Goal: Find specific fact: Find specific fact

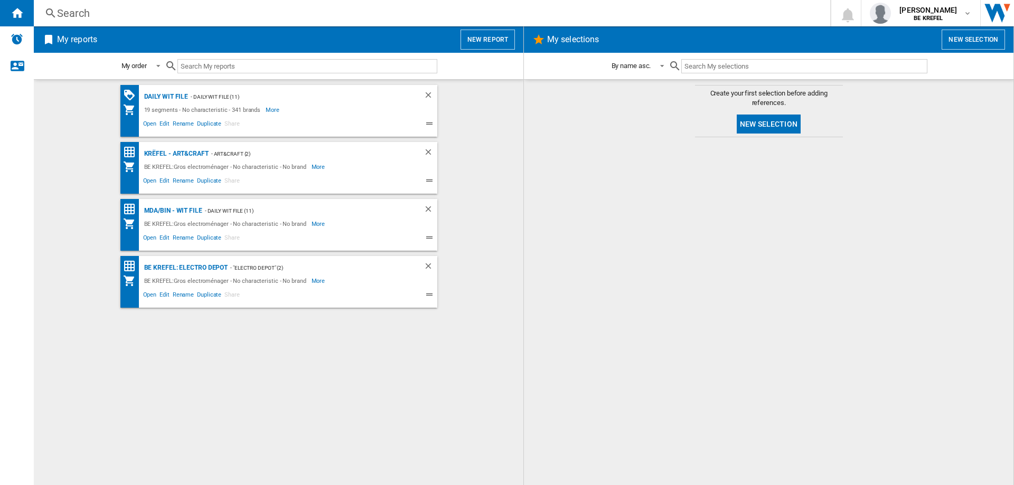
click at [99, 15] on div "Search" at bounding box center [429, 13] width 745 height 15
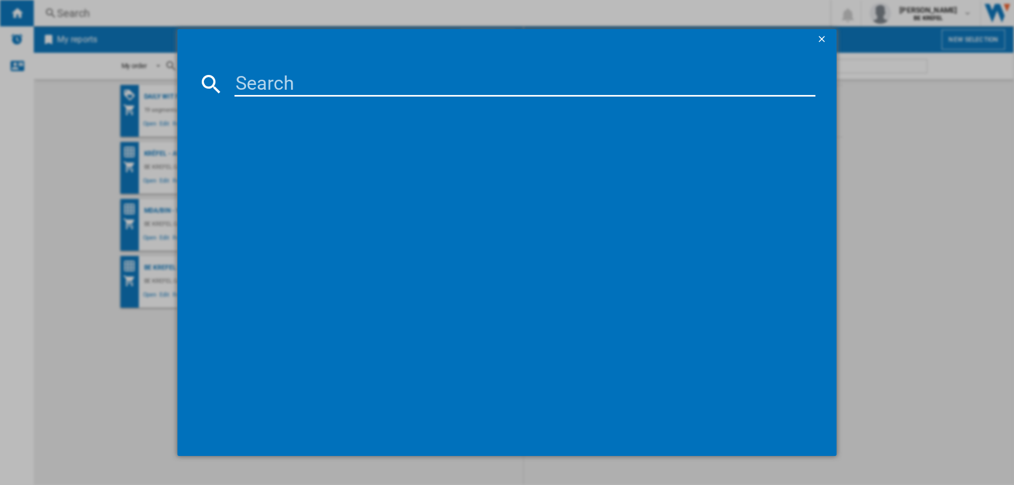
click at [241, 77] on input at bounding box center [524, 83] width 581 height 25
paste input "GC717810"
type input "GC717810"
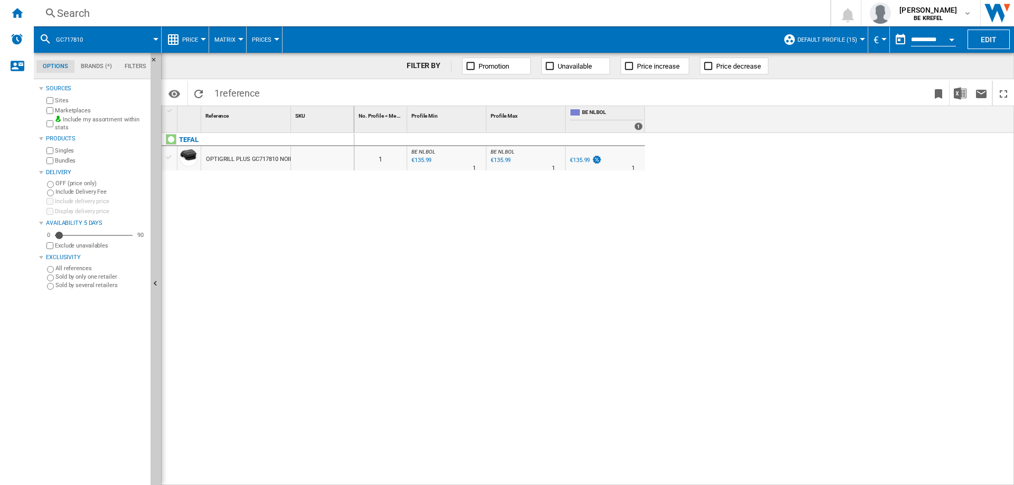
click at [575, 156] on div "€135.99" at bounding box center [585, 160] width 34 height 11
